Goal: Information Seeking & Learning: Learn about a topic

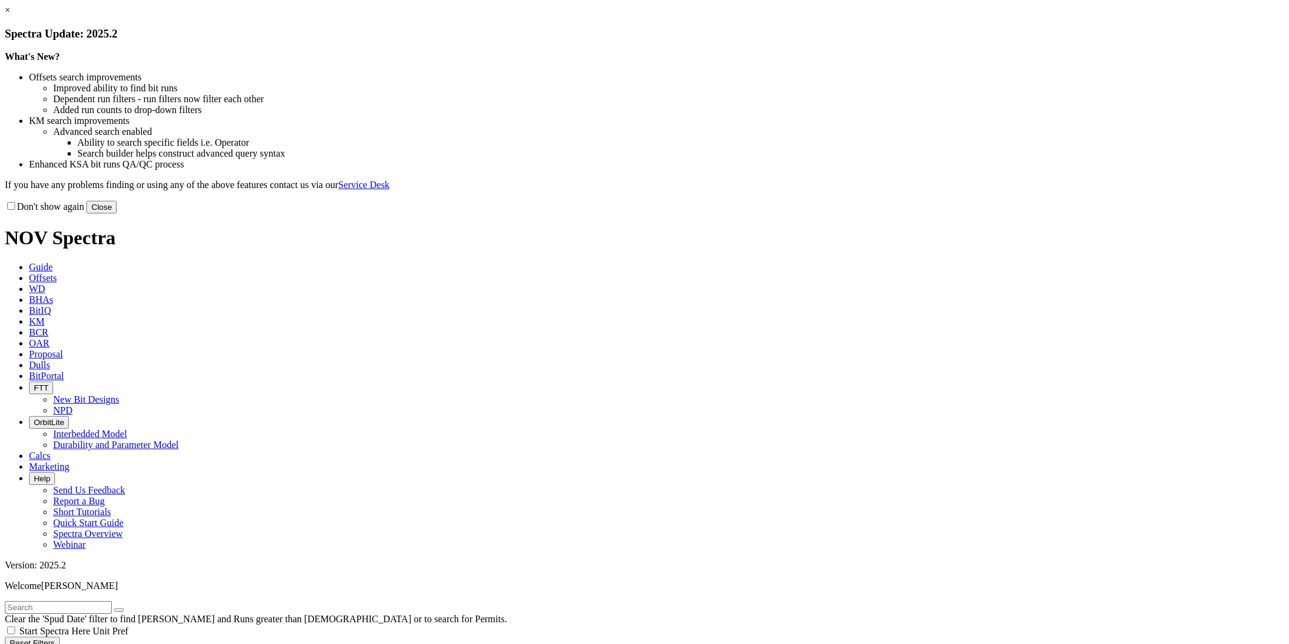
click at [10, 15] on link "×" at bounding box center [7, 10] width 5 height 10
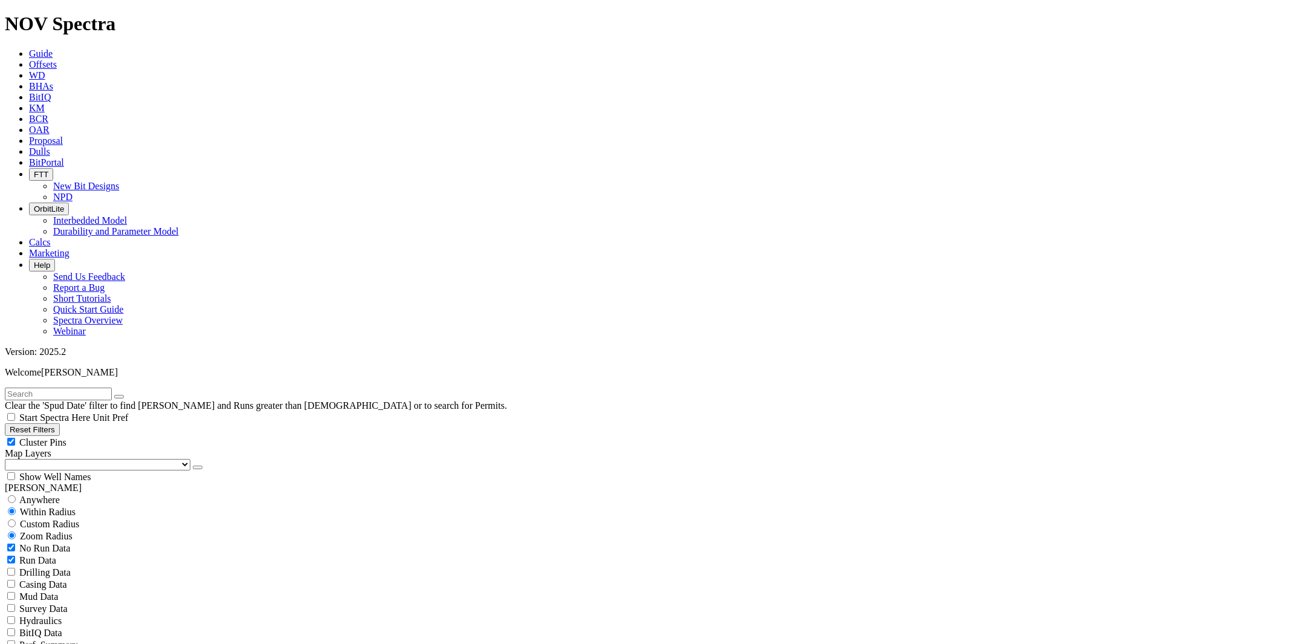
click at [51, 423] on button "Reset Filters" at bounding box center [32, 429] width 55 height 13
type input "[DATE]"
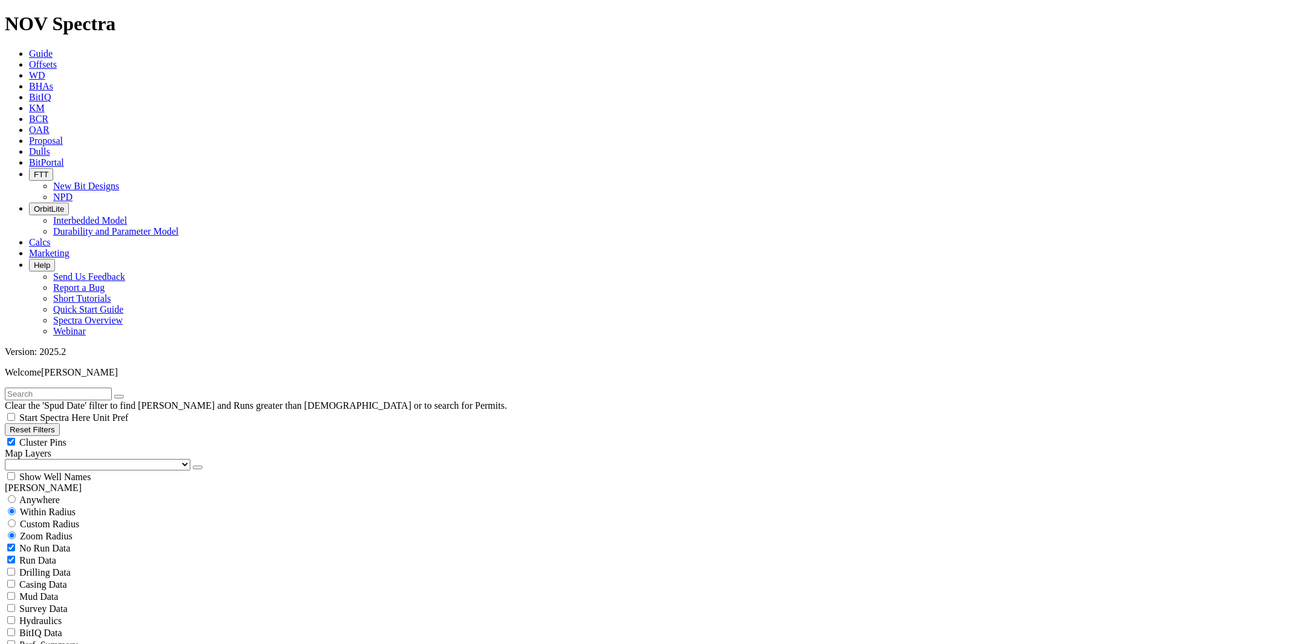
scroll to position [6990, 0]
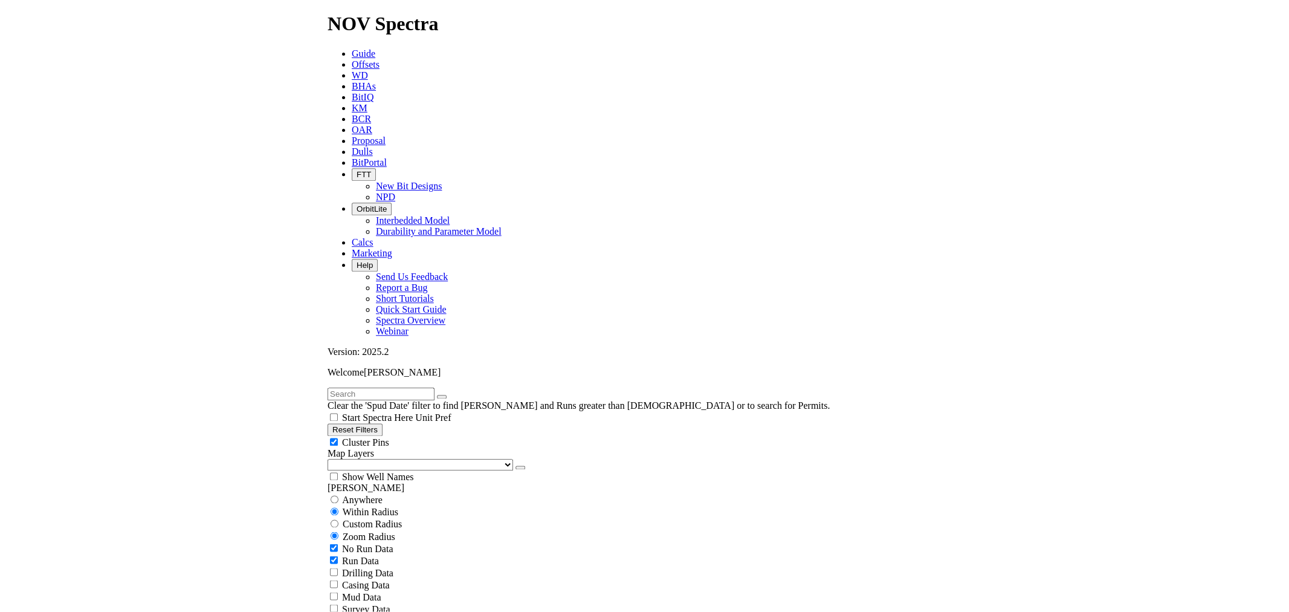
scroll to position [10080, 0]
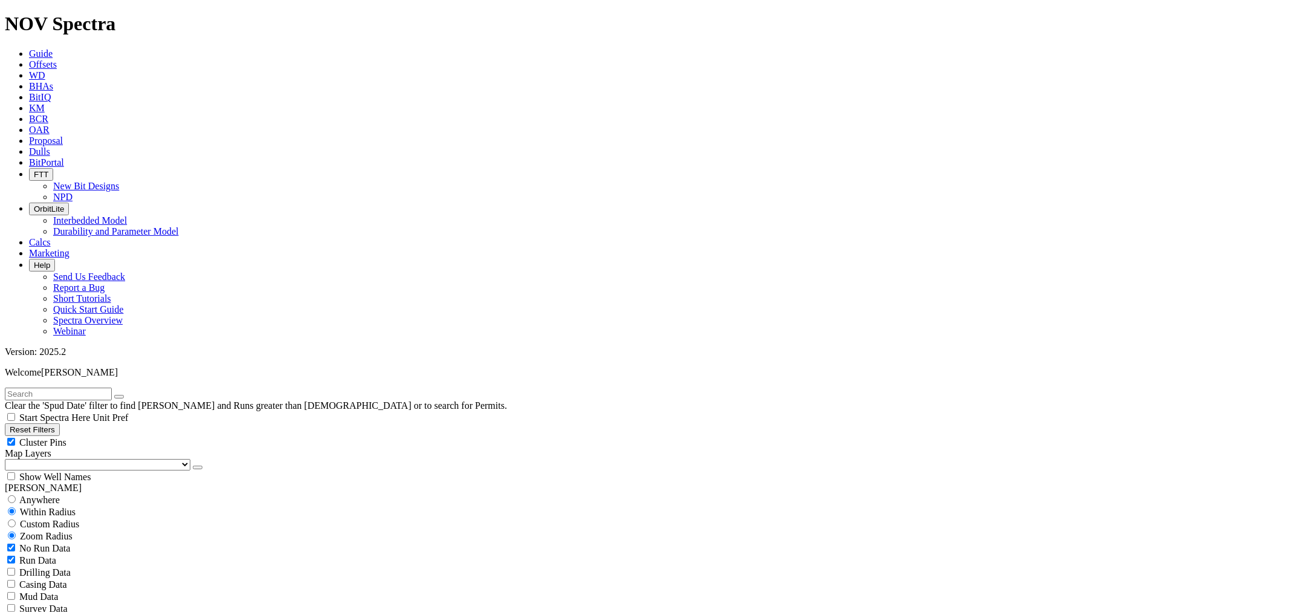
scroll to position [9913, 0]
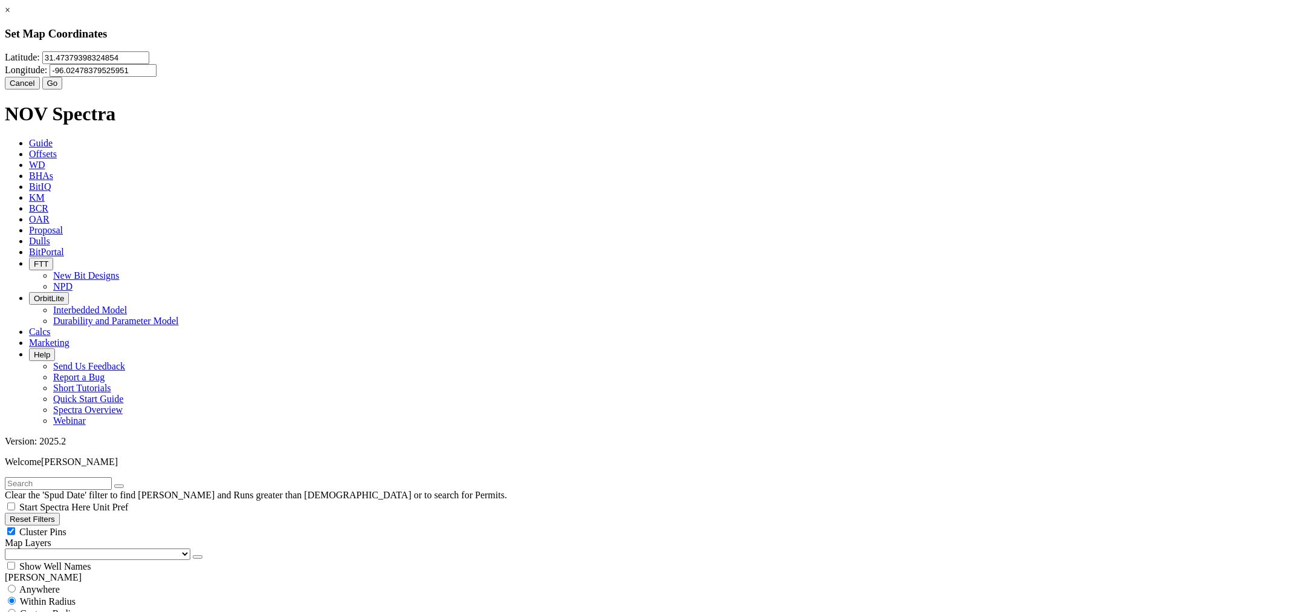
drag, startPoint x: 592, startPoint y: 77, endPoint x: 394, endPoint y: 68, distance: 198.5
click at [394, 68] on div "× Set Map Coordinates [GEOGRAPHIC_DATA] Cancel Go" at bounding box center [645, 47] width 1280 height 85
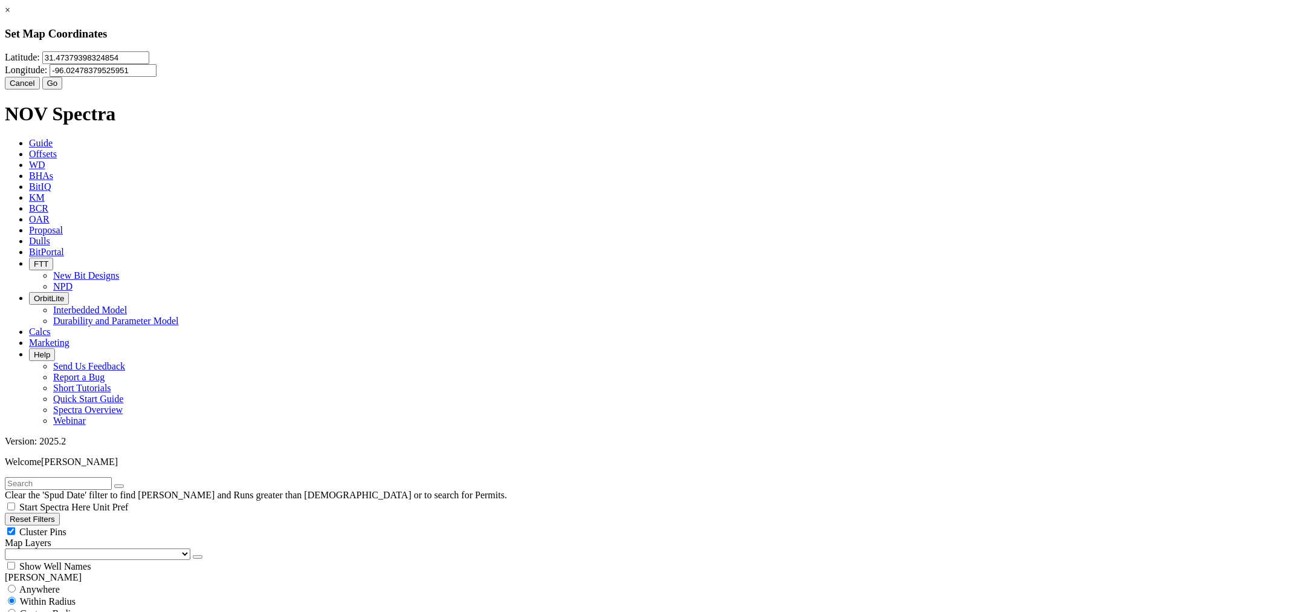
drag, startPoint x: 611, startPoint y: 87, endPoint x: 611, endPoint y: 77, distance: 10.3
click at [611, 77] on div "[GEOGRAPHIC_DATA]" at bounding box center [645, 63] width 1280 height 25
click at [149, 64] on input "31.47379398324854" at bounding box center [95, 57] width 107 height 13
type input "3"
paste input "31.2701206"
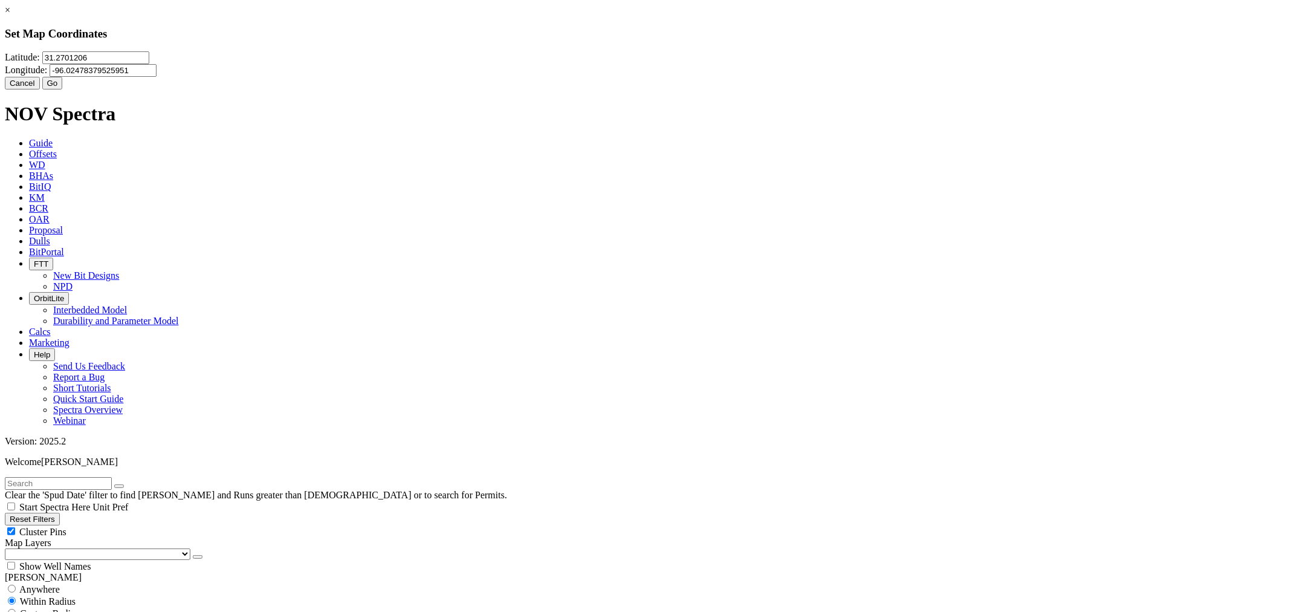
type input "31.2701206"
click at [157, 77] on input "-96.02478379525951" at bounding box center [103, 70] width 107 height 13
type input "-9"
paste input "-96.1634707"
type input "-96.1634707"
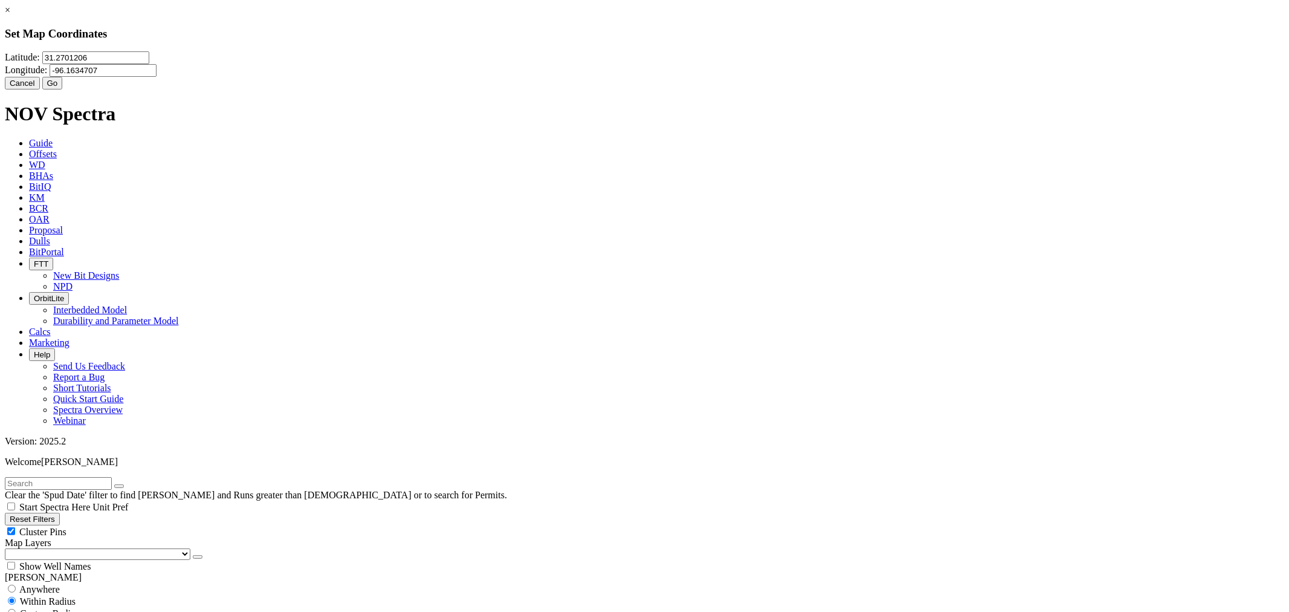
click at [63, 89] on button "Go" at bounding box center [52, 83] width 21 height 13
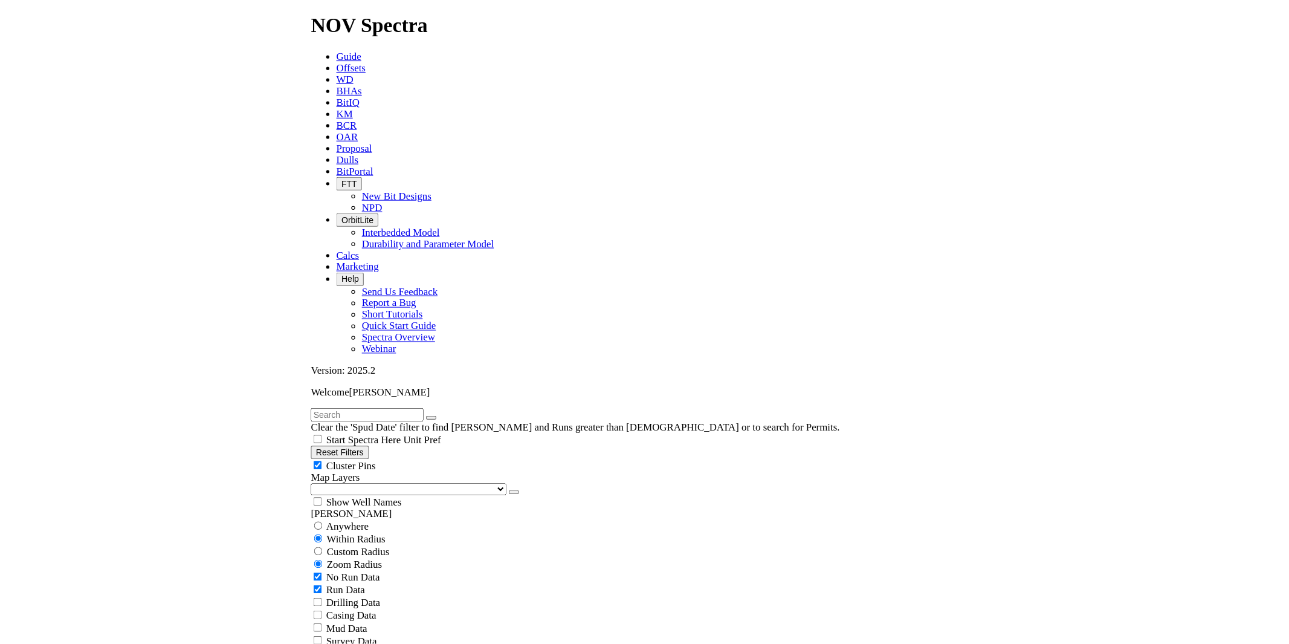
scroll to position [8435, 0]
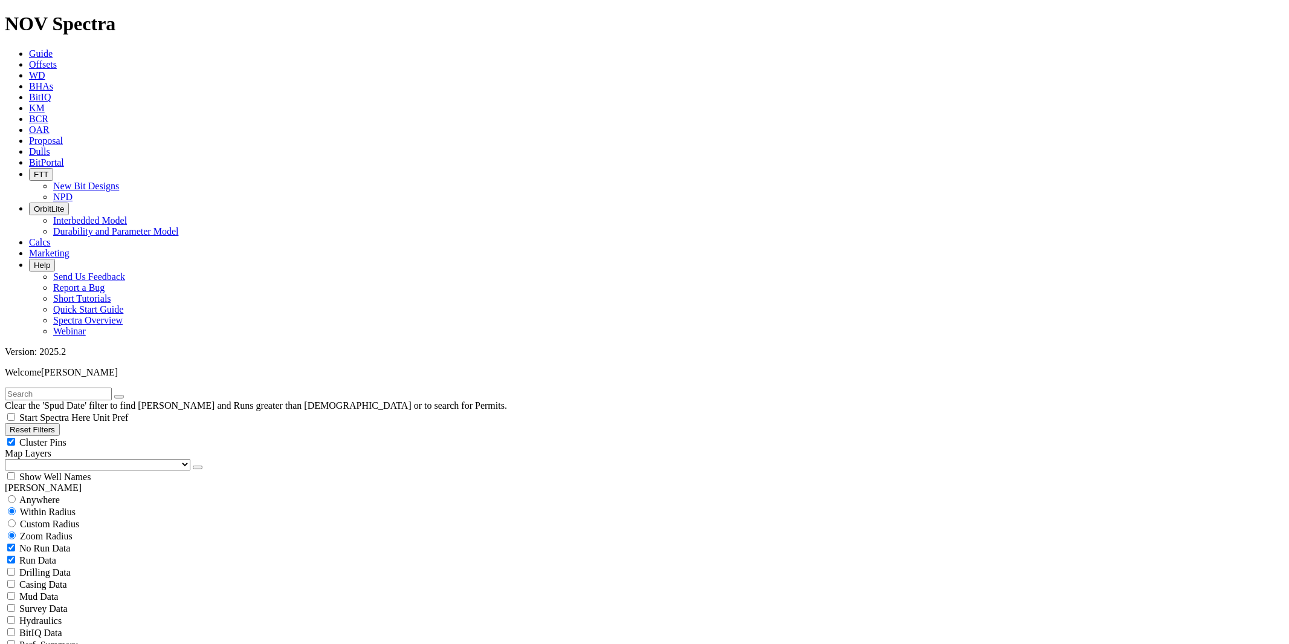
scroll to position [268, 0]
select select "14.75"
checkbox input "false"
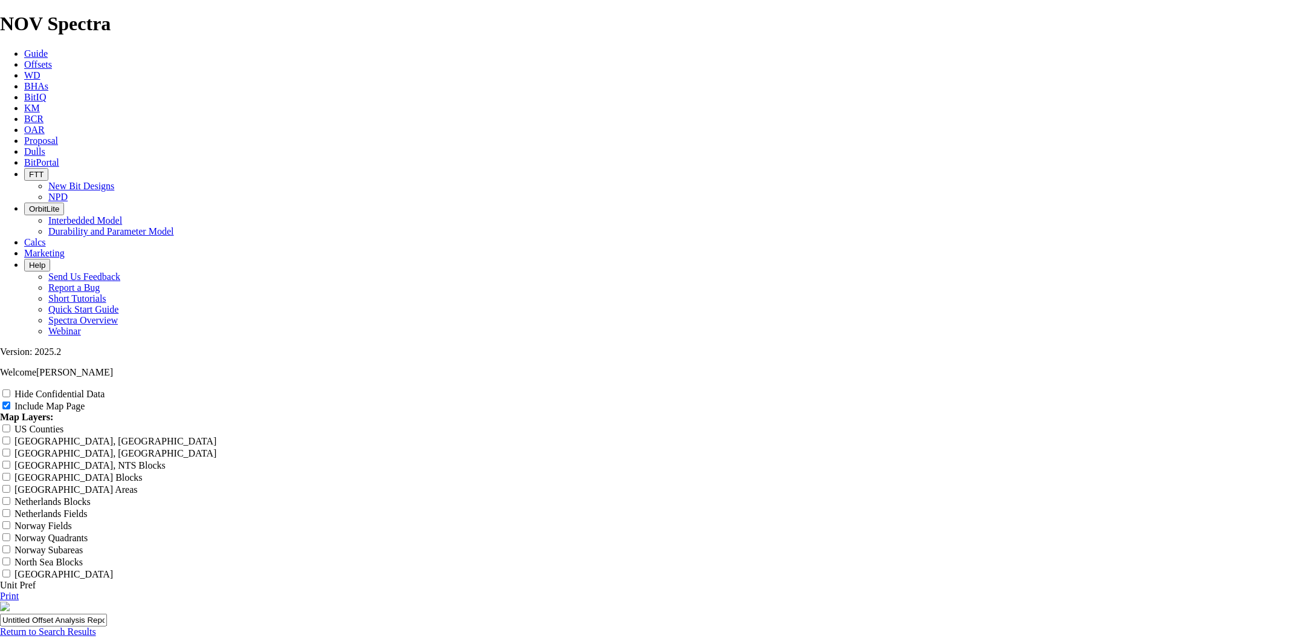
scroll to position [1545, 0]
radio input "true"
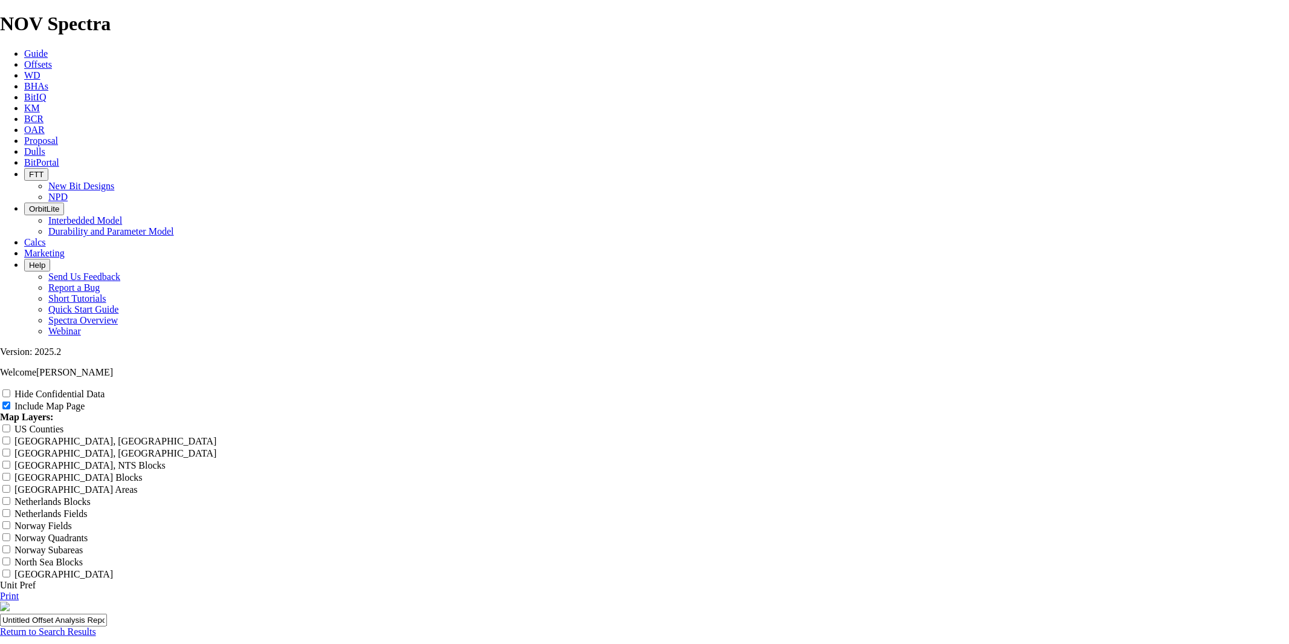
scroll to position [0, 0]
click at [96, 626] on link "Return to Search Results" at bounding box center [48, 631] width 96 height 10
